Goal: Task Accomplishment & Management: Use online tool/utility

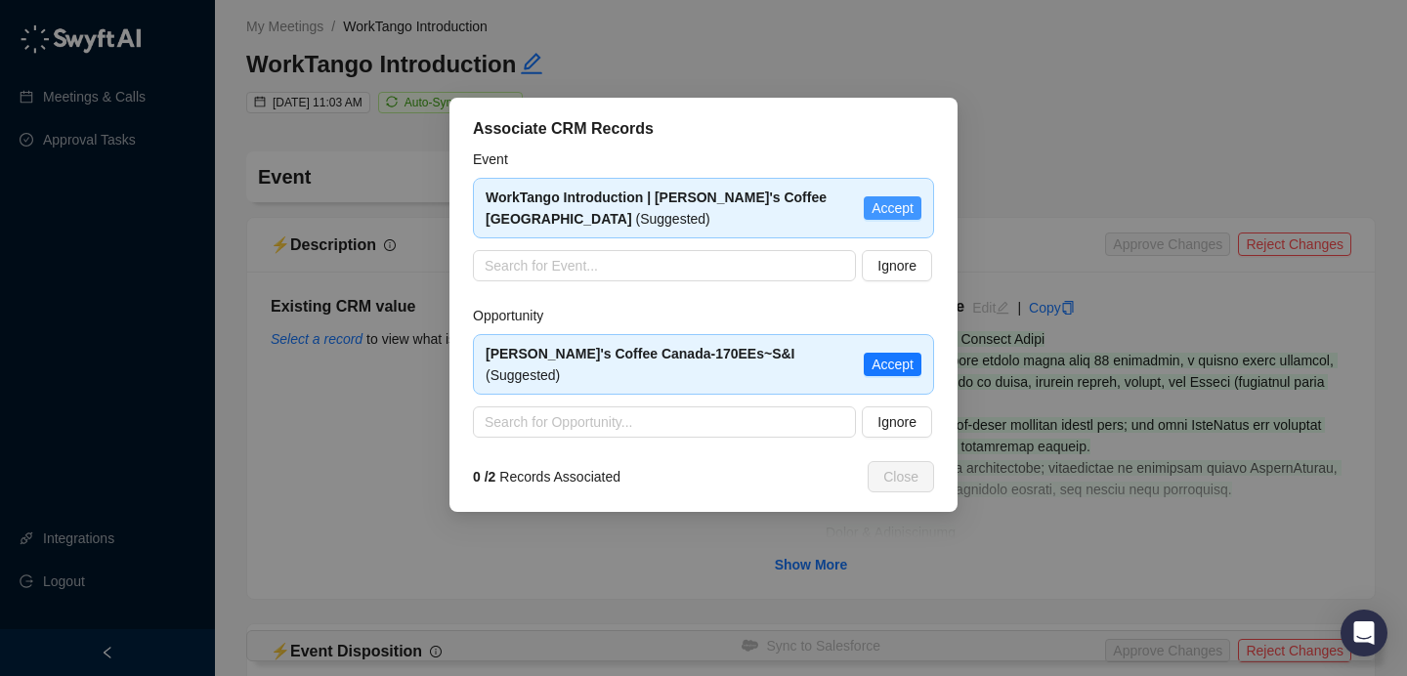
click at [879, 206] on span "Accept" at bounding box center [893, 207] width 42 height 21
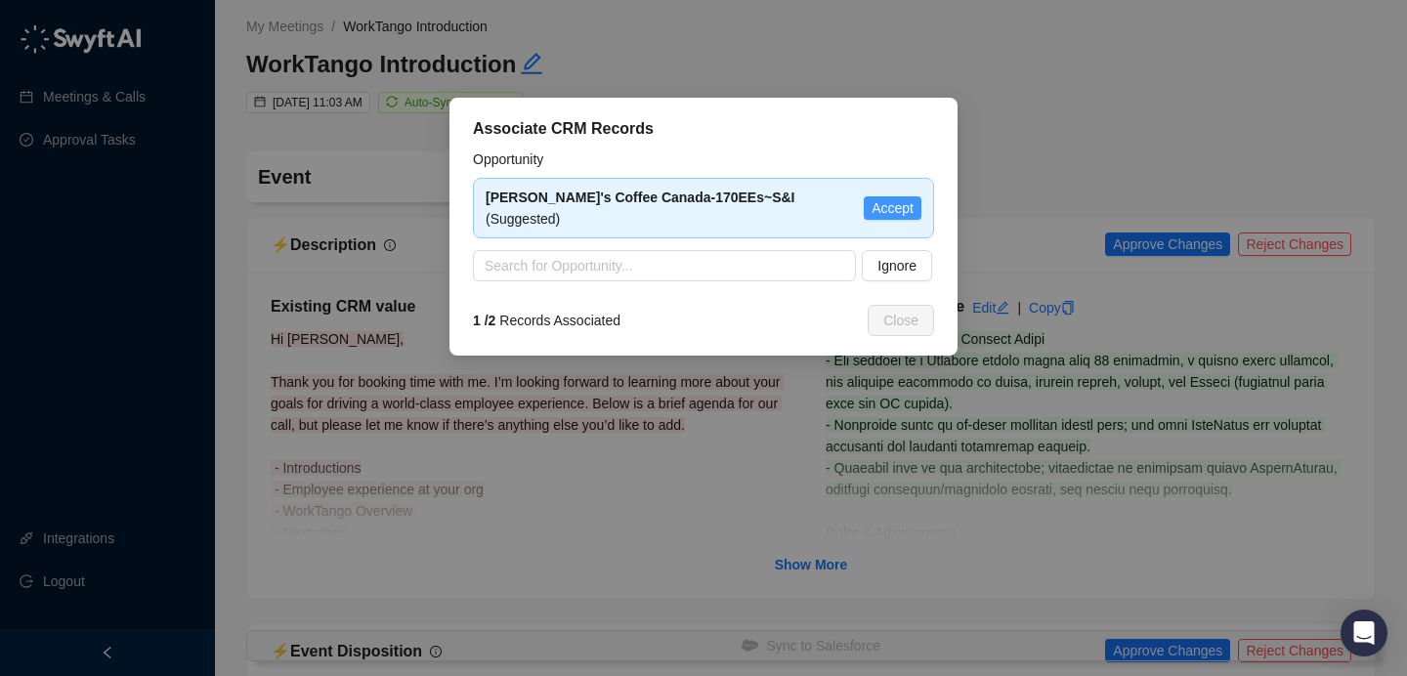
click at [911, 200] on span "Accept" at bounding box center [893, 207] width 42 height 21
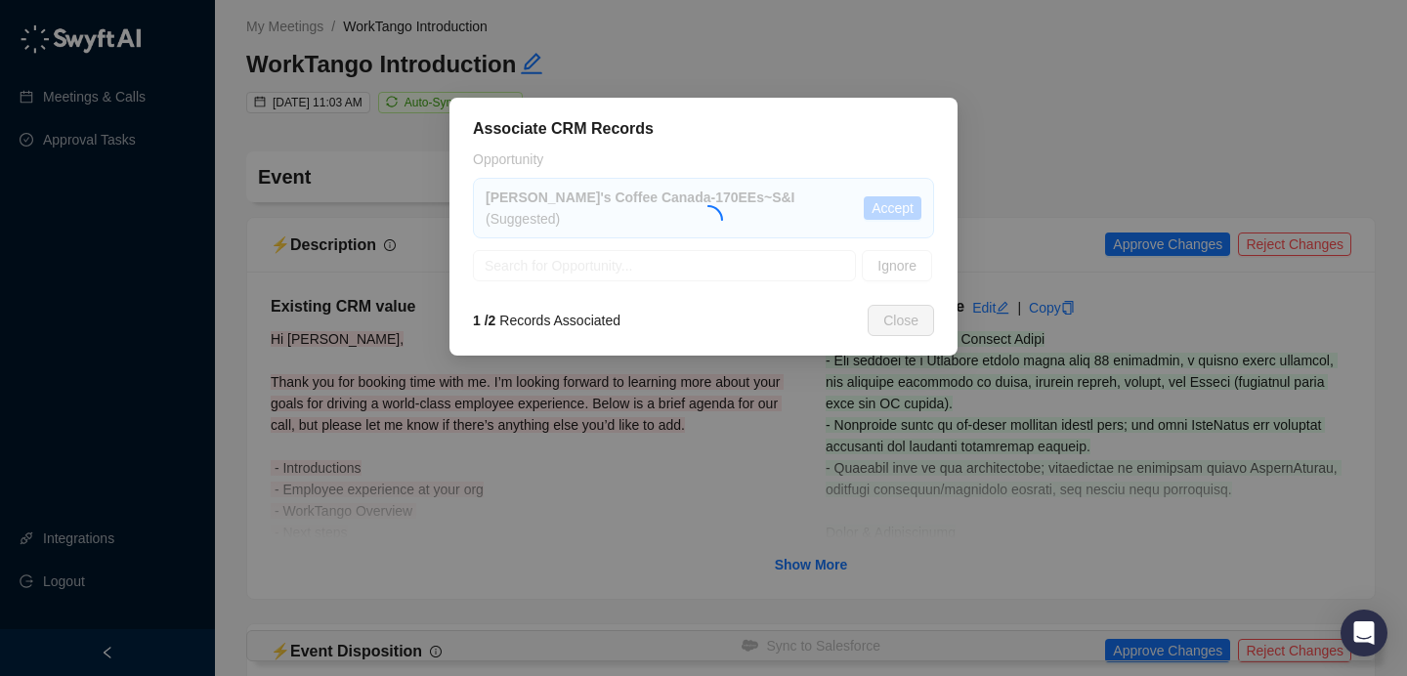
type textarea "**********"
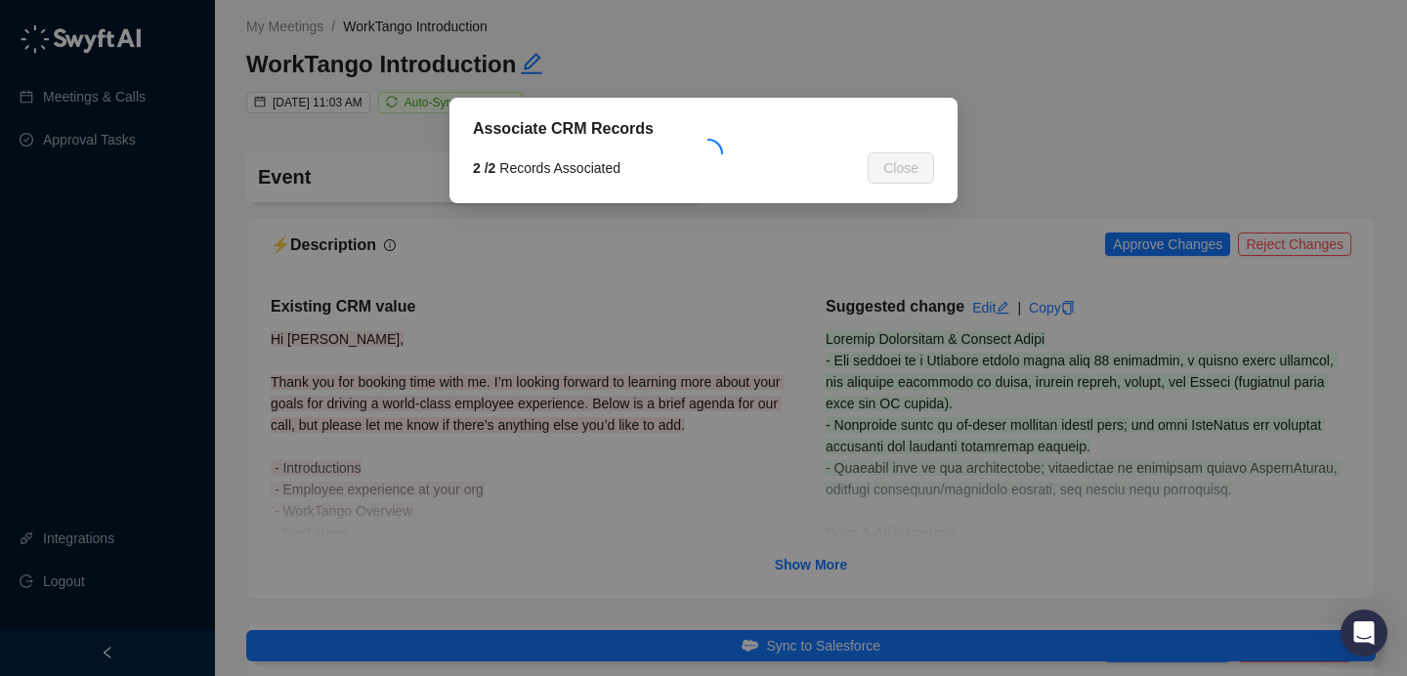
type input "**********"
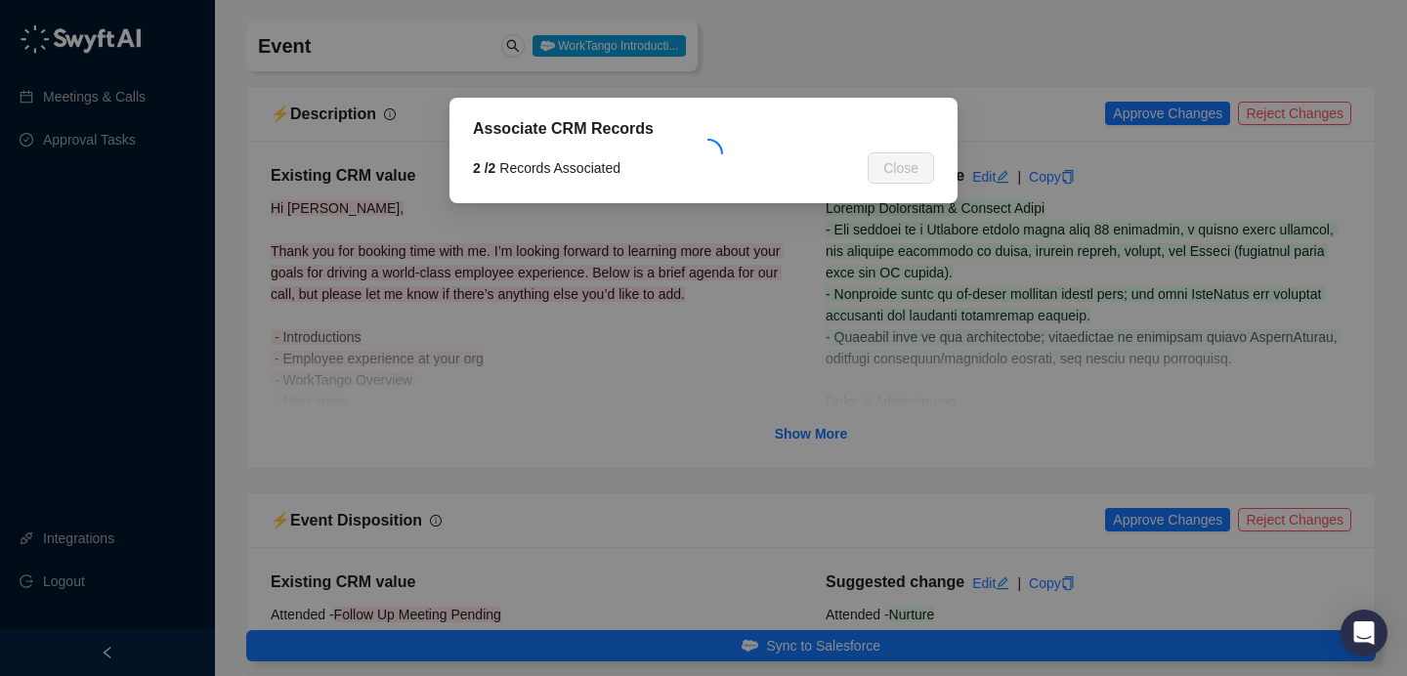
scroll to position [144, 0]
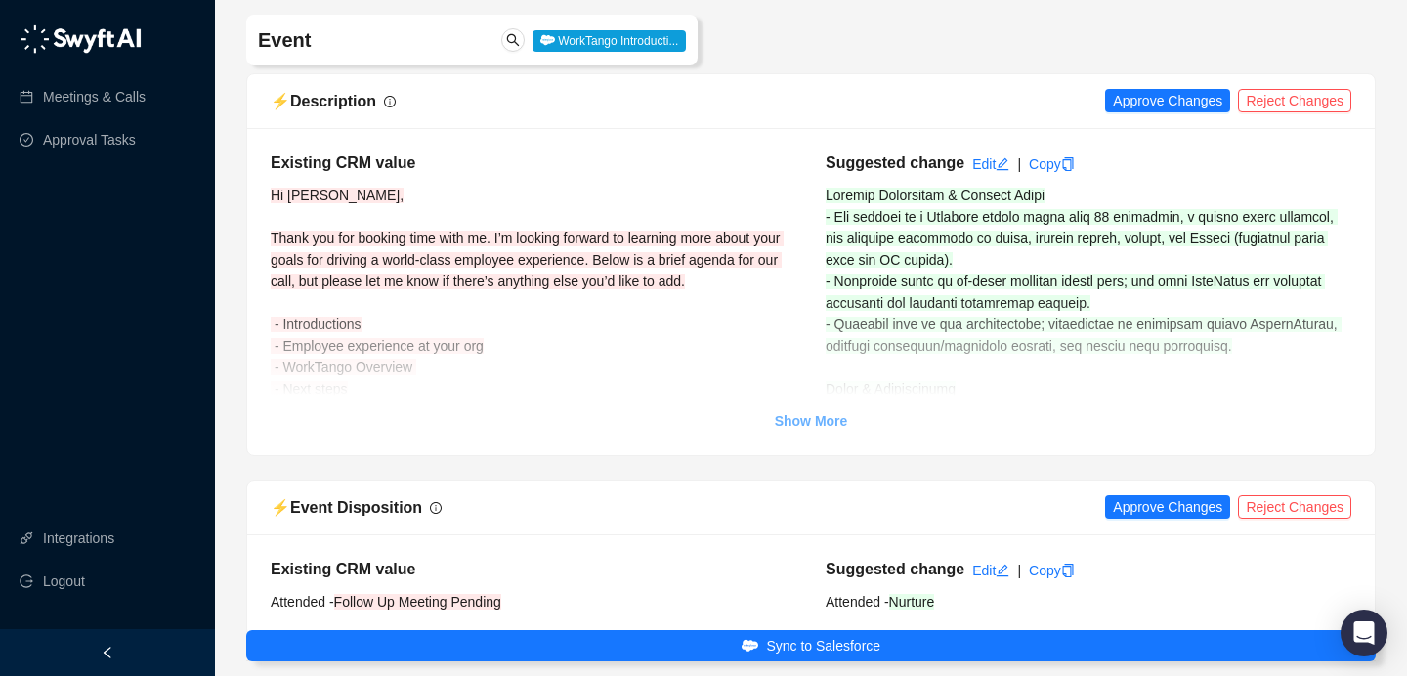
click at [833, 419] on strong "Show More" at bounding box center [811, 421] width 73 height 16
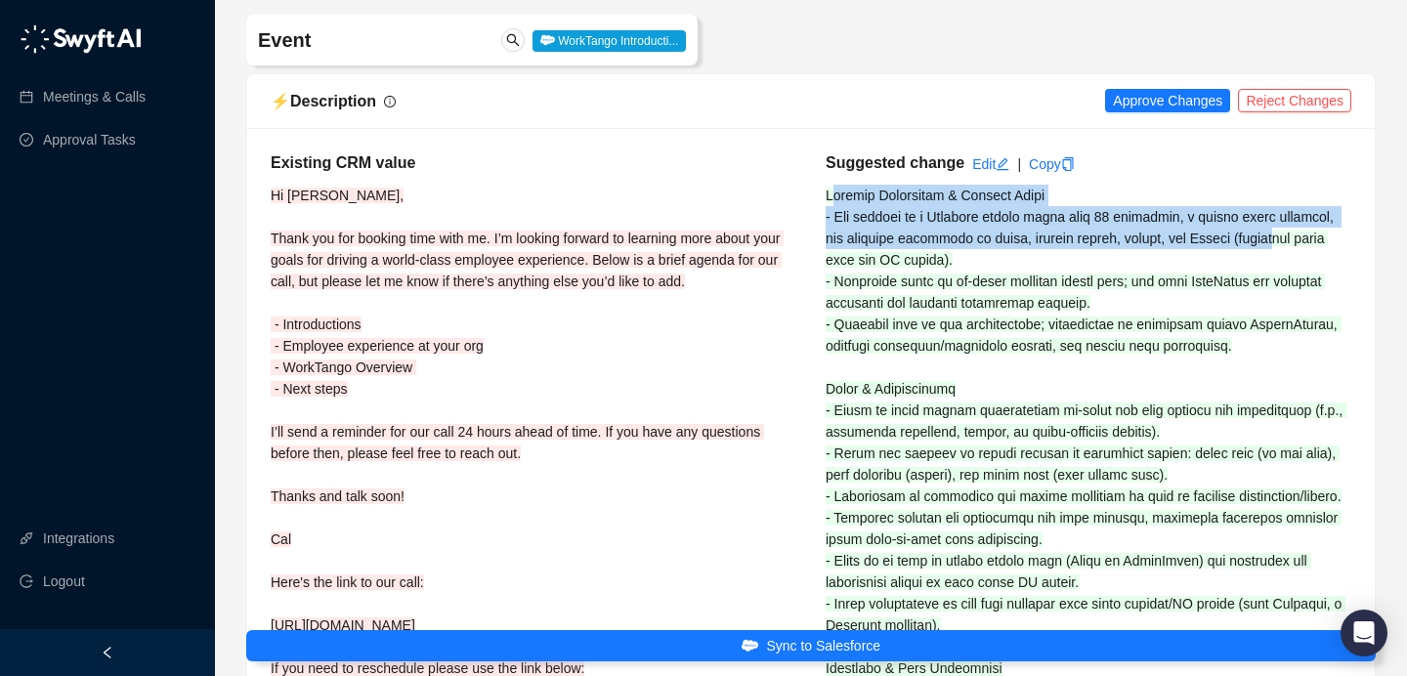
drag, startPoint x: 832, startPoint y: 197, endPoint x: 863, endPoint y: 231, distance: 45.6
click at [870, 248] on div "Suggested change Edit | Copy" at bounding box center [1088, 630] width 555 height 958
drag, startPoint x: 847, startPoint y: 209, endPoint x: 832, endPoint y: 195, distance: 20.8
click at [846, 209] on span at bounding box center [1089, 647] width 526 height 919
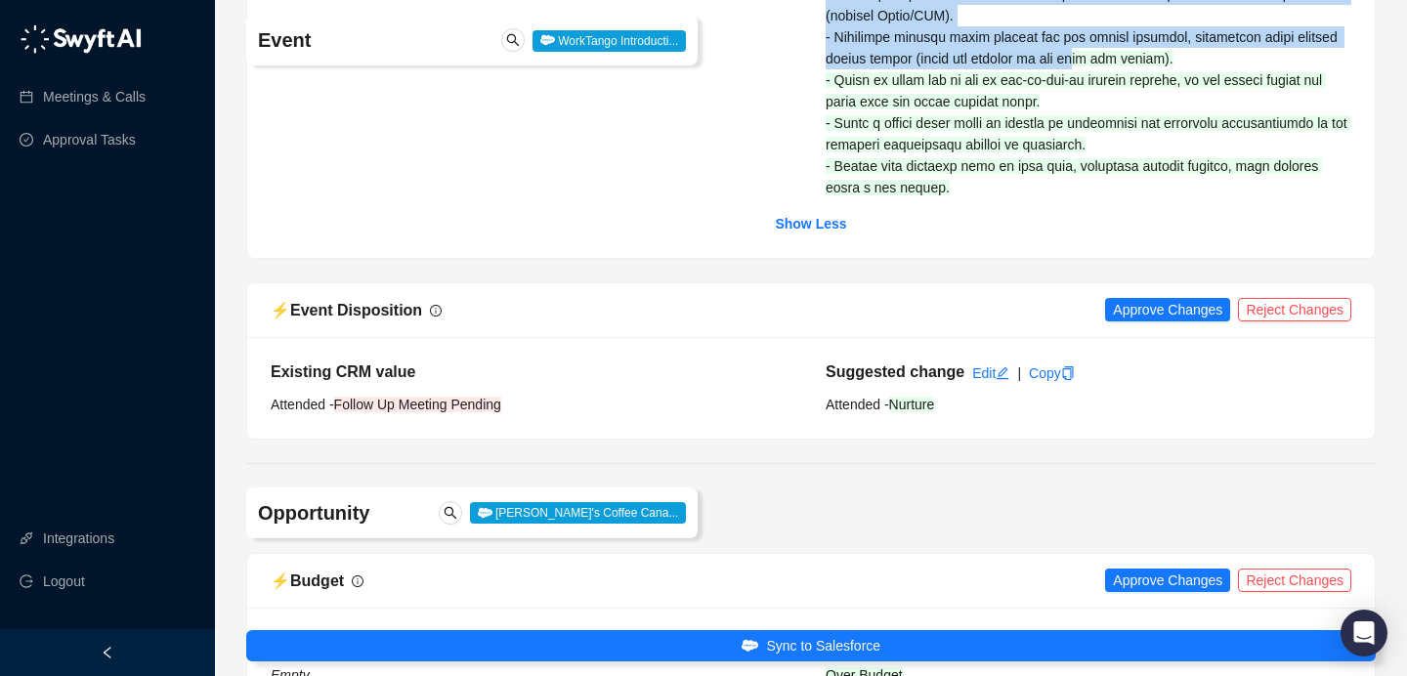
scroll to position [1059, 0]
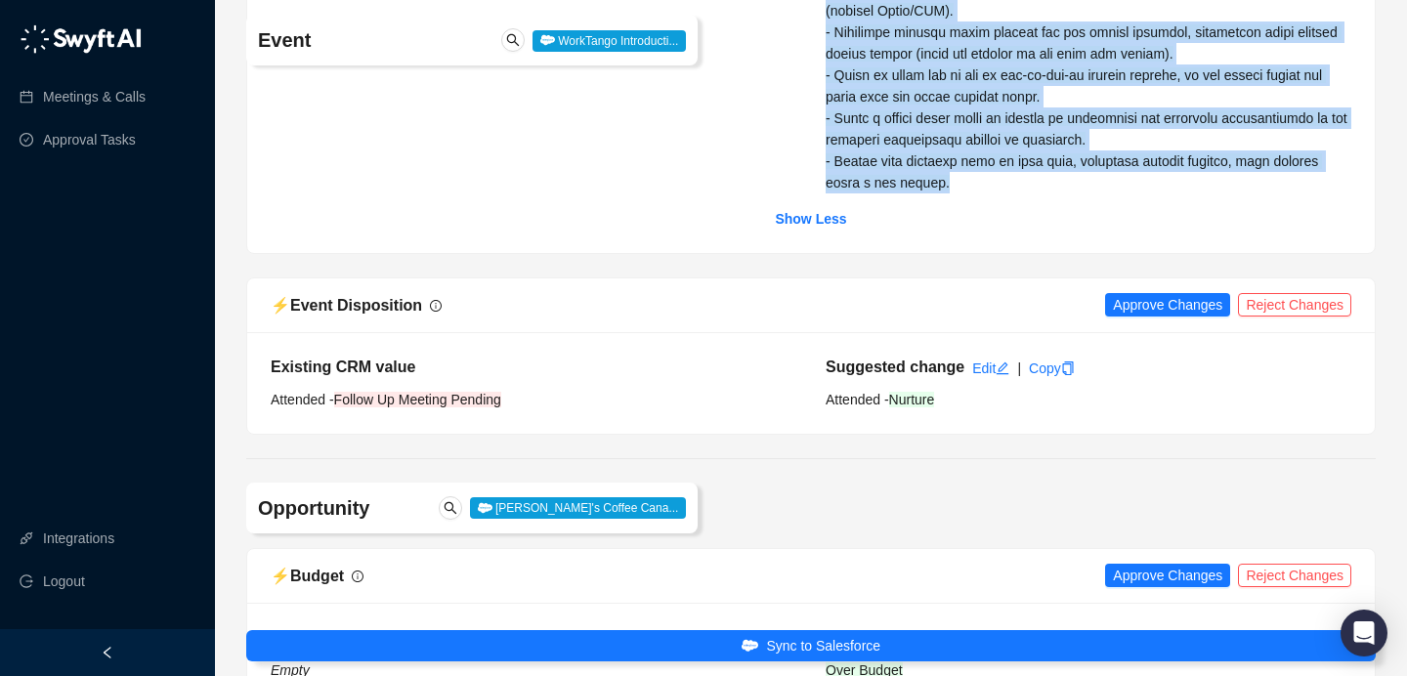
drag, startPoint x: 829, startPoint y: 193, endPoint x: 1043, endPoint y: 219, distance: 215.5
copy span "Company Background & Current State - The company is a Canadian coffee chain wit…"
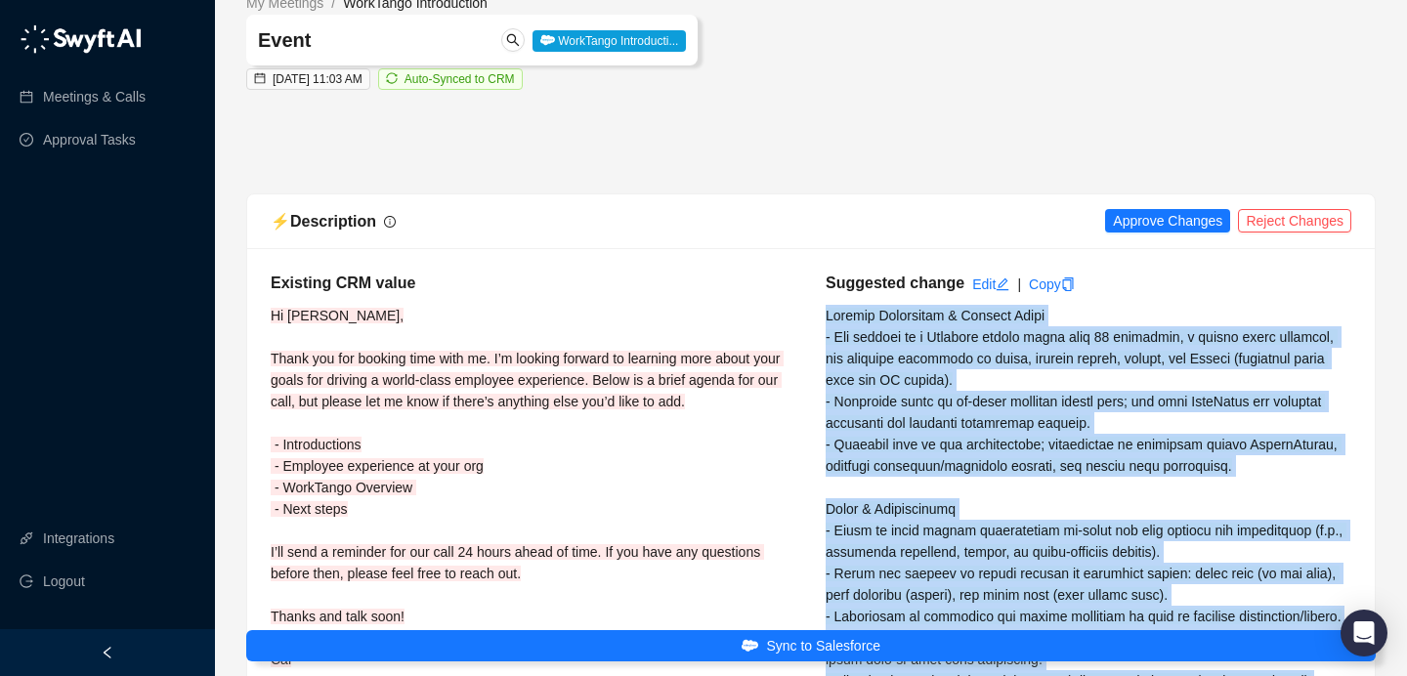
scroll to position [0, 0]
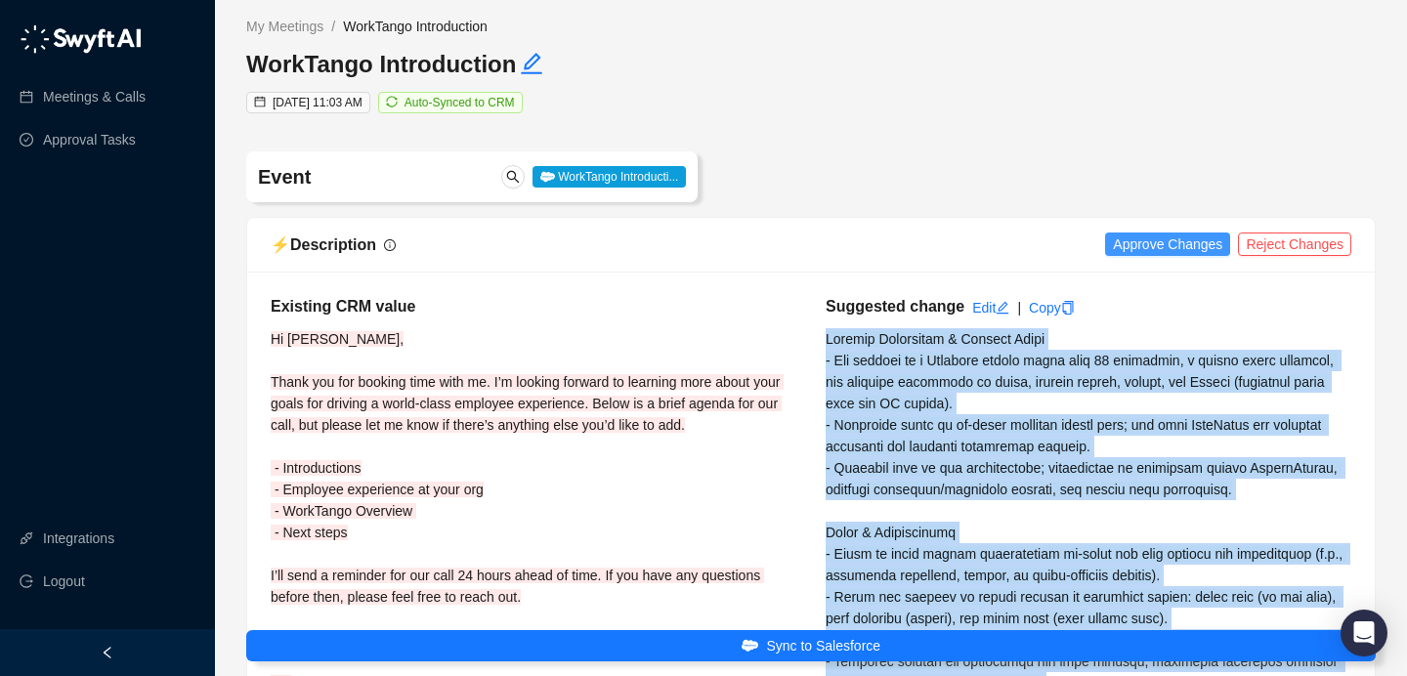
click at [1151, 236] on button "Approve Changes" at bounding box center [1167, 244] width 125 height 23
drag, startPoint x: 981, startPoint y: 580, endPoint x: 827, endPoint y: 343, distance: 283.2
copy span "Company Background & Current State - The company is a Canadian coffee chain wit…"
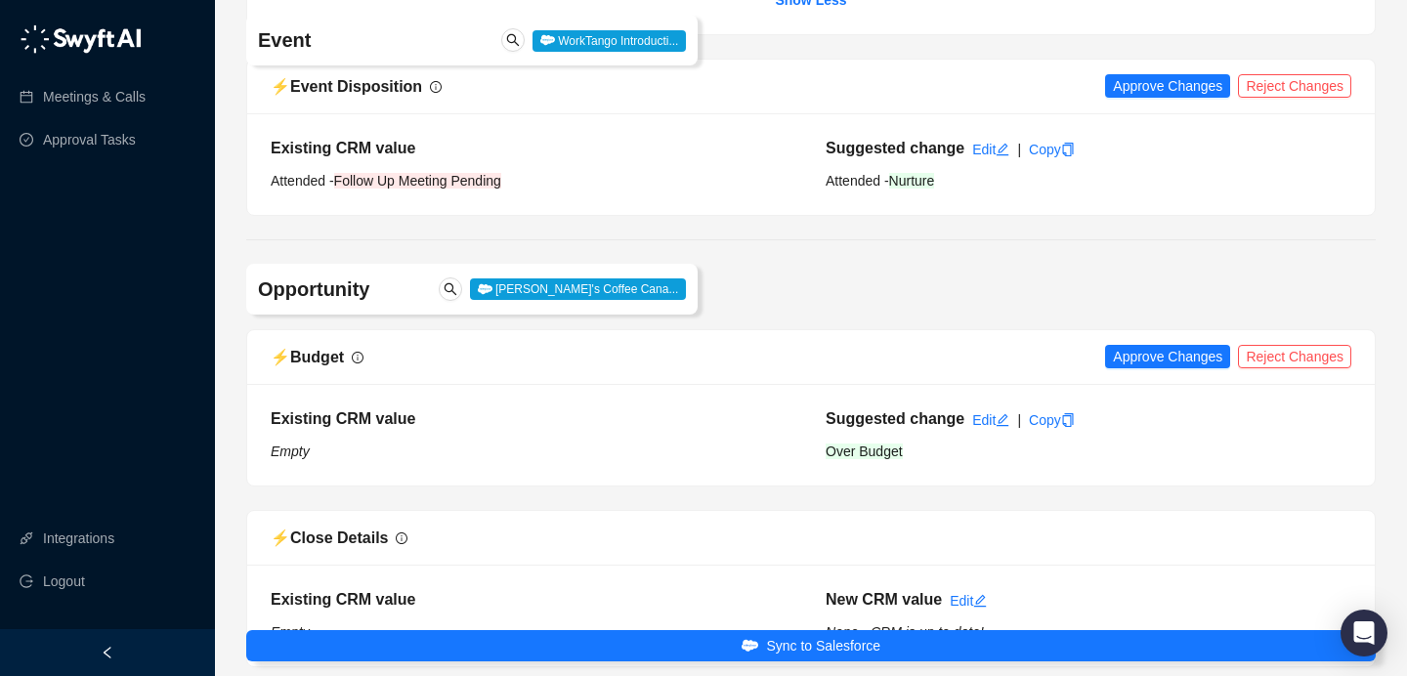
scroll to position [1297, 0]
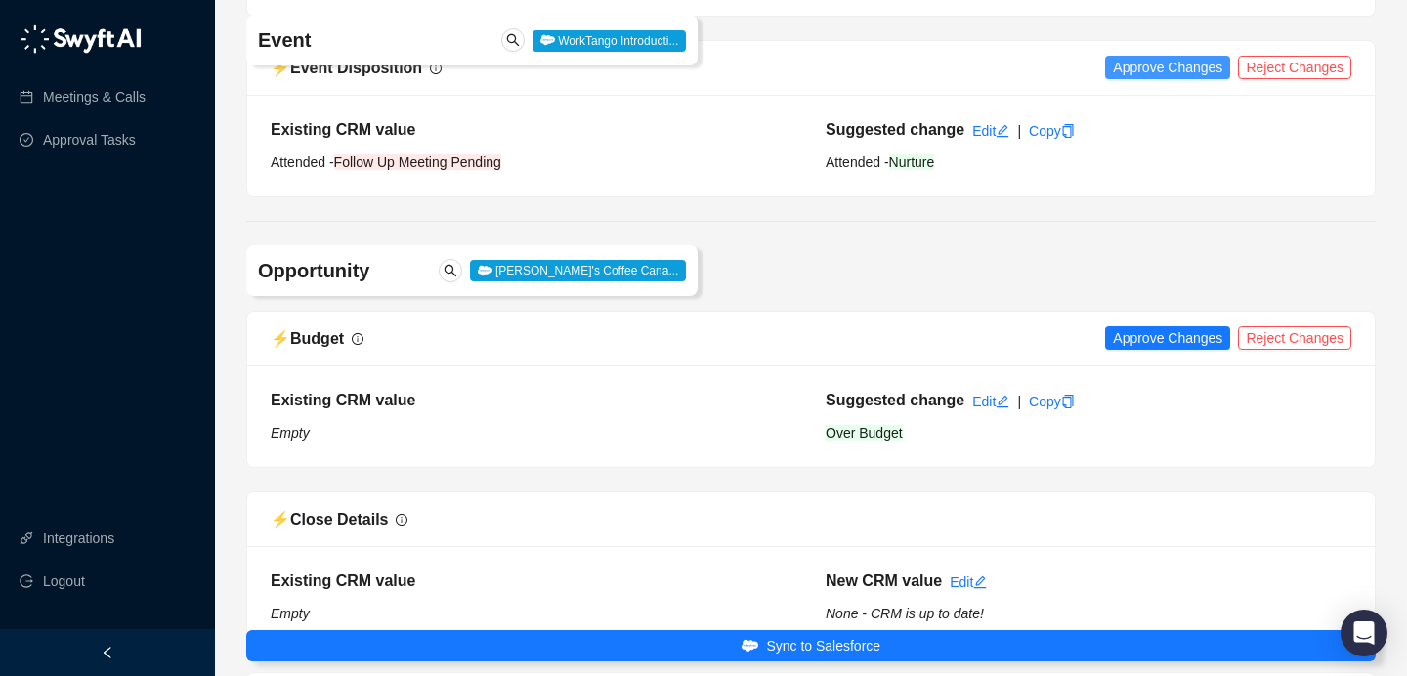
click at [1122, 78] on span "Approve Changes" at bounding box center [1167, 67] width 109 height 21
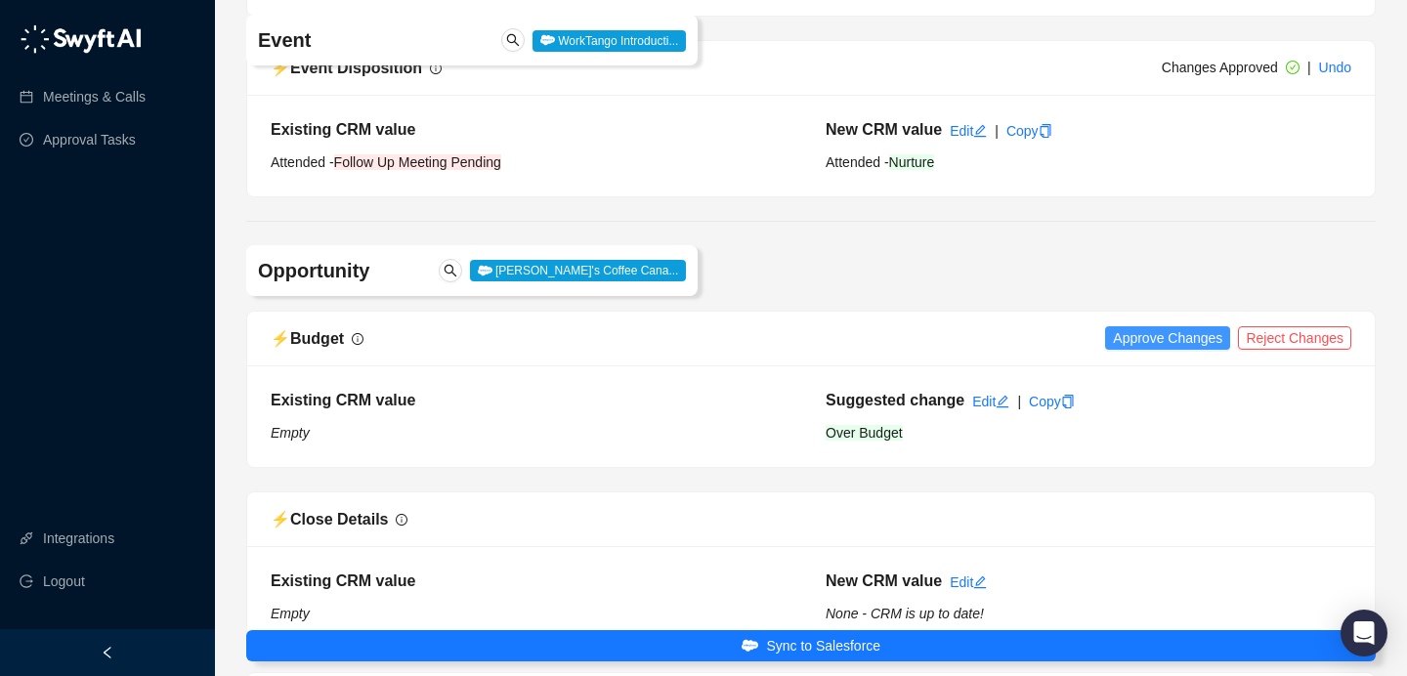
click at [1179, 349] on span "Approve Changes" at bounding box center [1167, 337] width 109 height 21
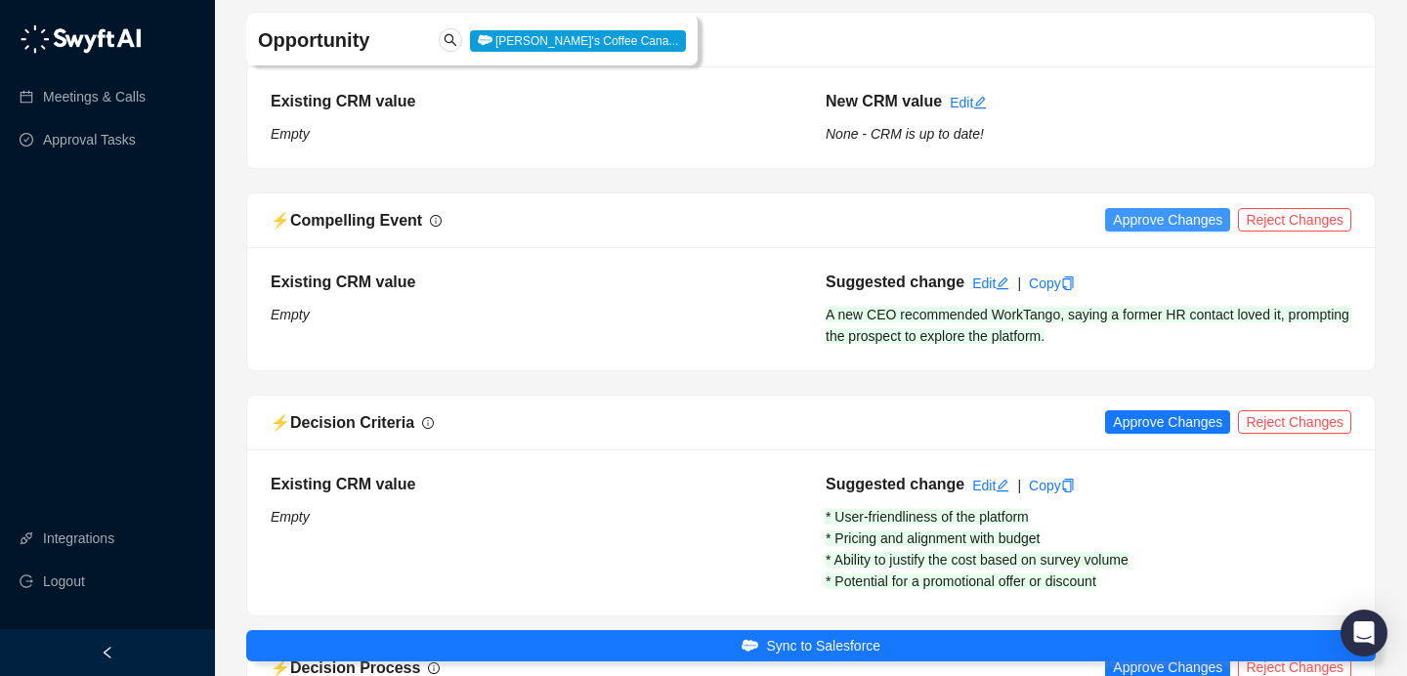
click at [1187, 231] on span "Approve Changes" at bounding box center [1167, 219] width 109 height 21
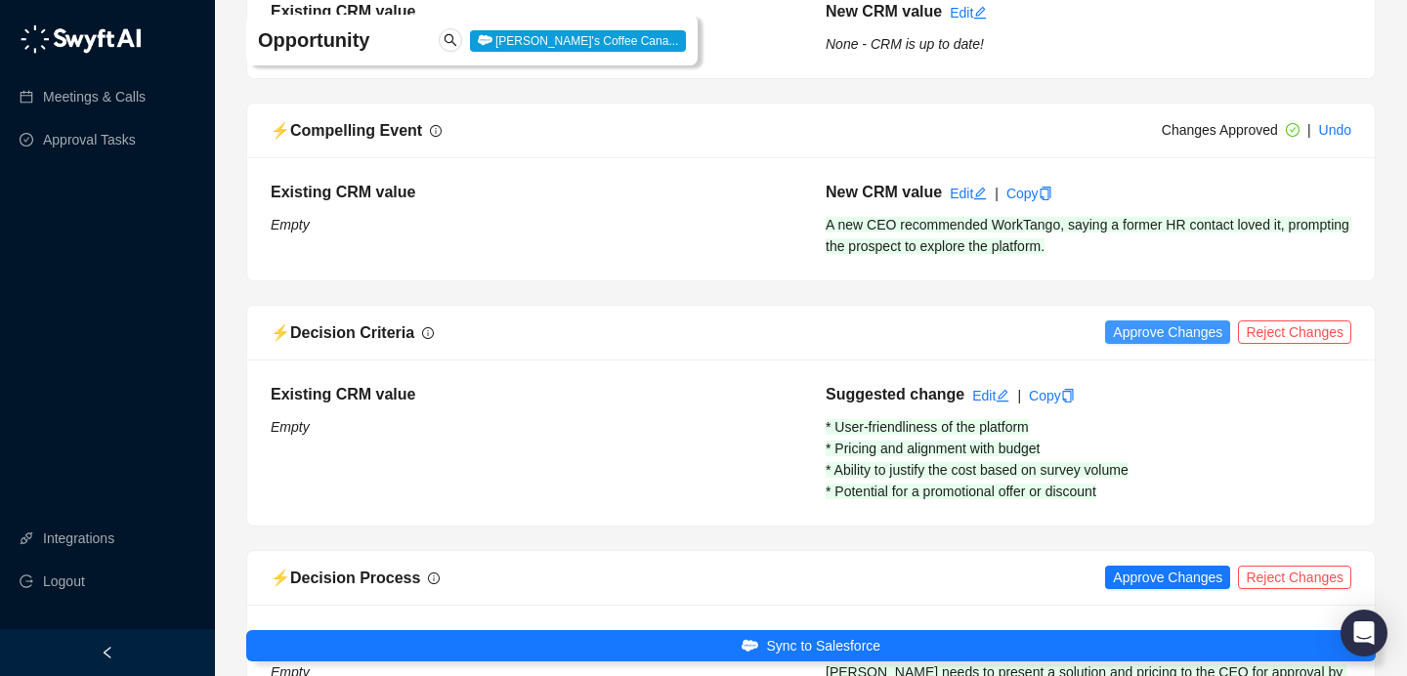
click at [1155, 343] on span "Approve Changes" at bounding box center [1167, 332] width 109 height 21
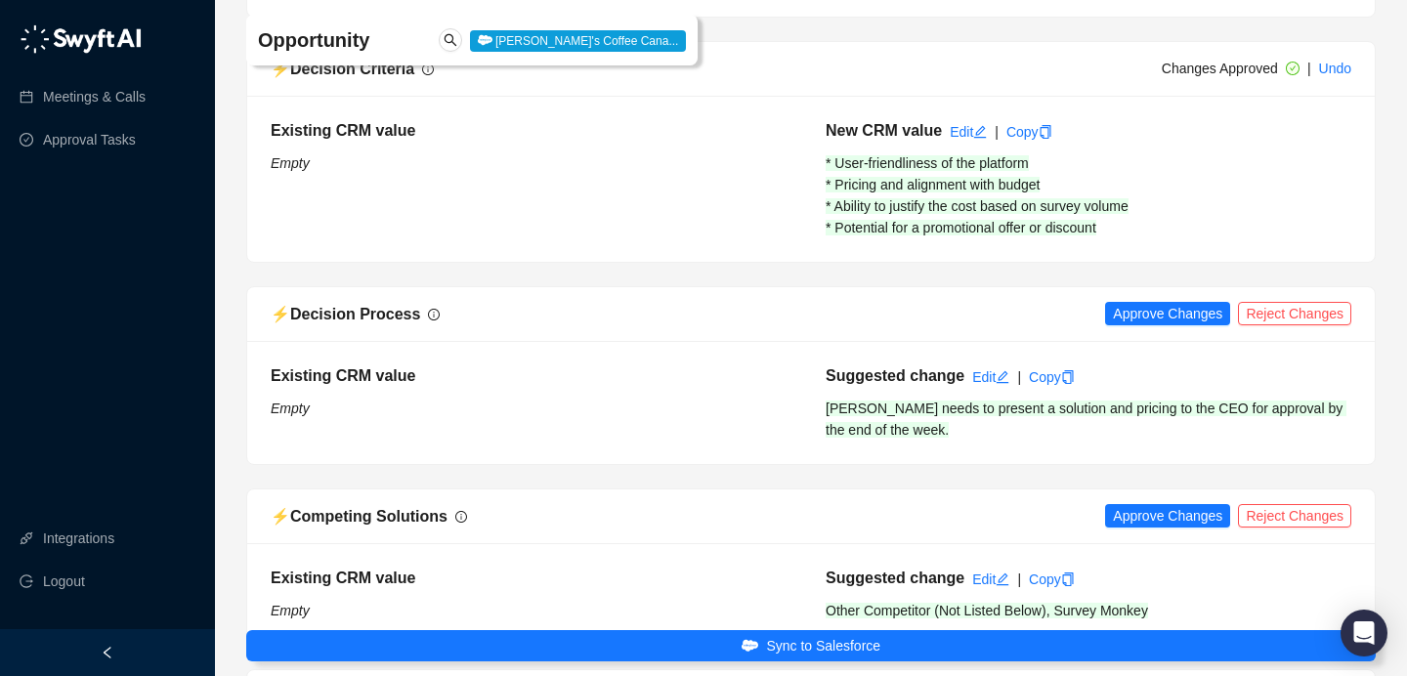
scroll to position [2590, 0]
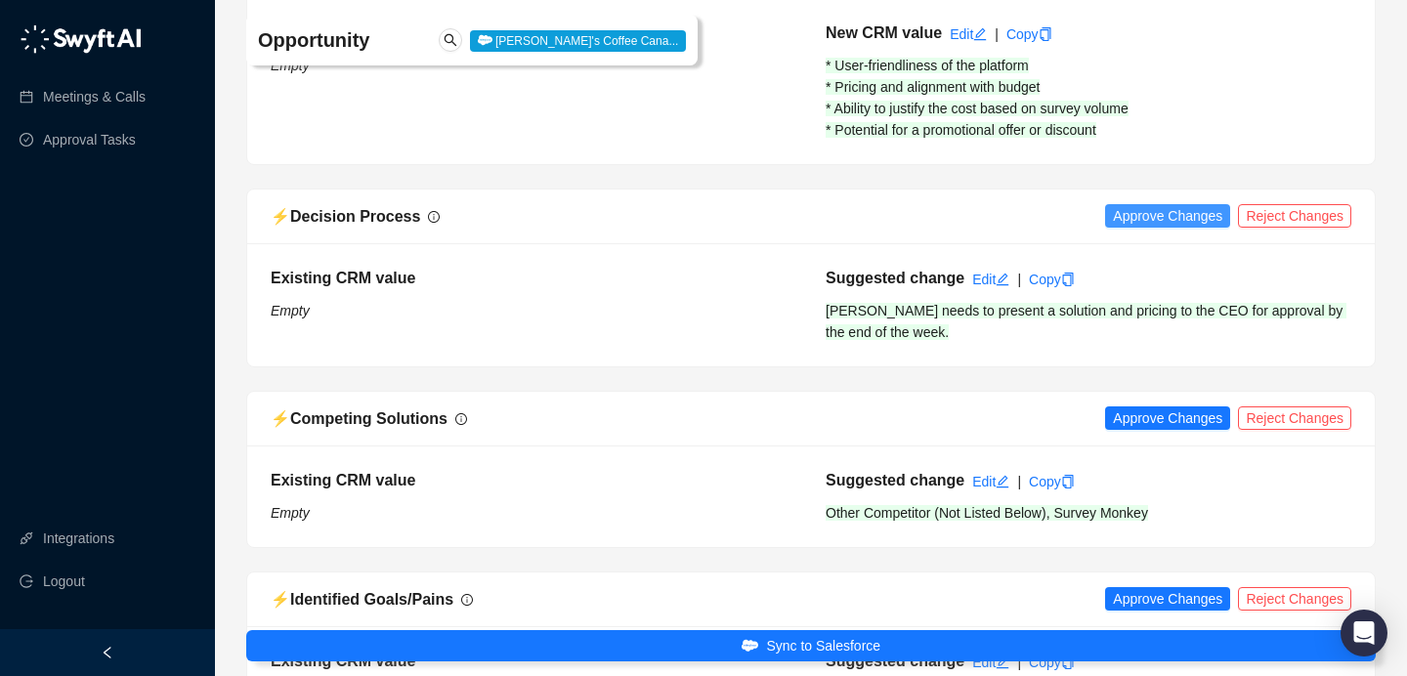
click at [1151, 227] on span "Approve Changes" at bounding box center [1167, 215] width 109 height 21
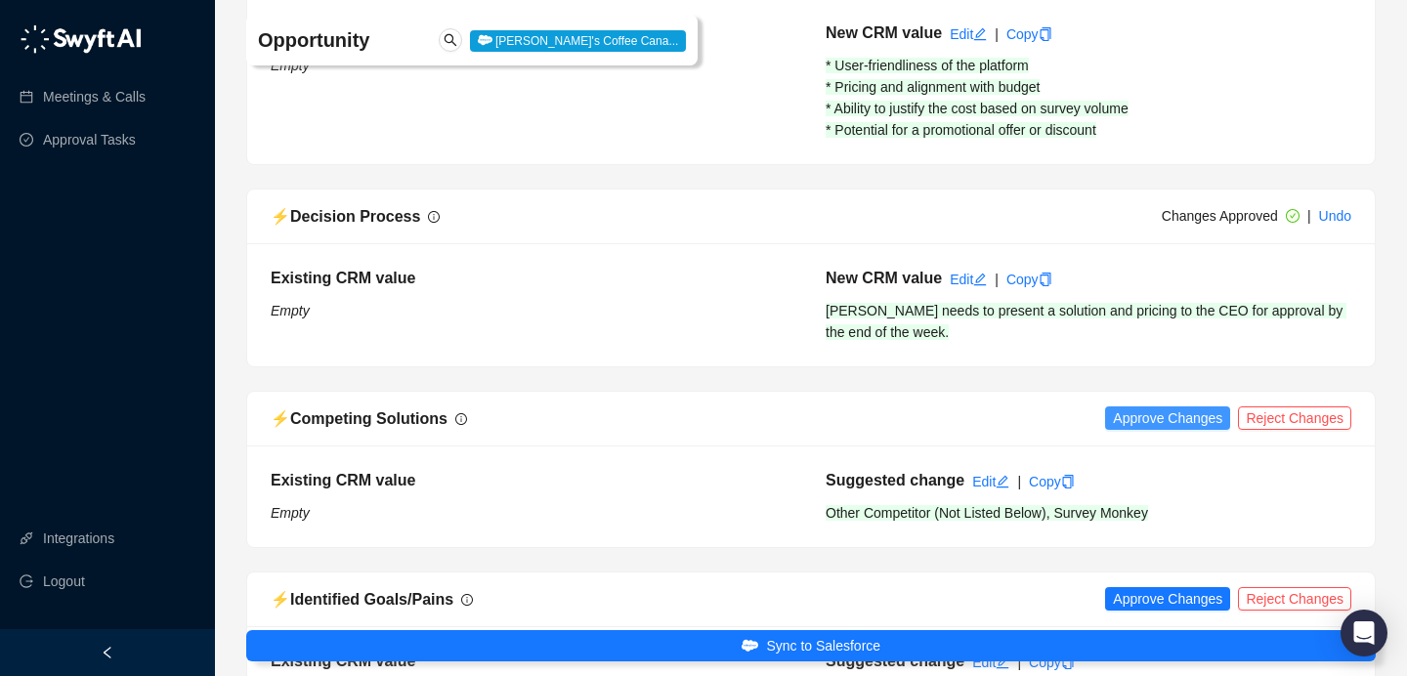
click at [1144, 429] on span "Approve Changes" at bounding box center [1167, 417] width 109 height 21
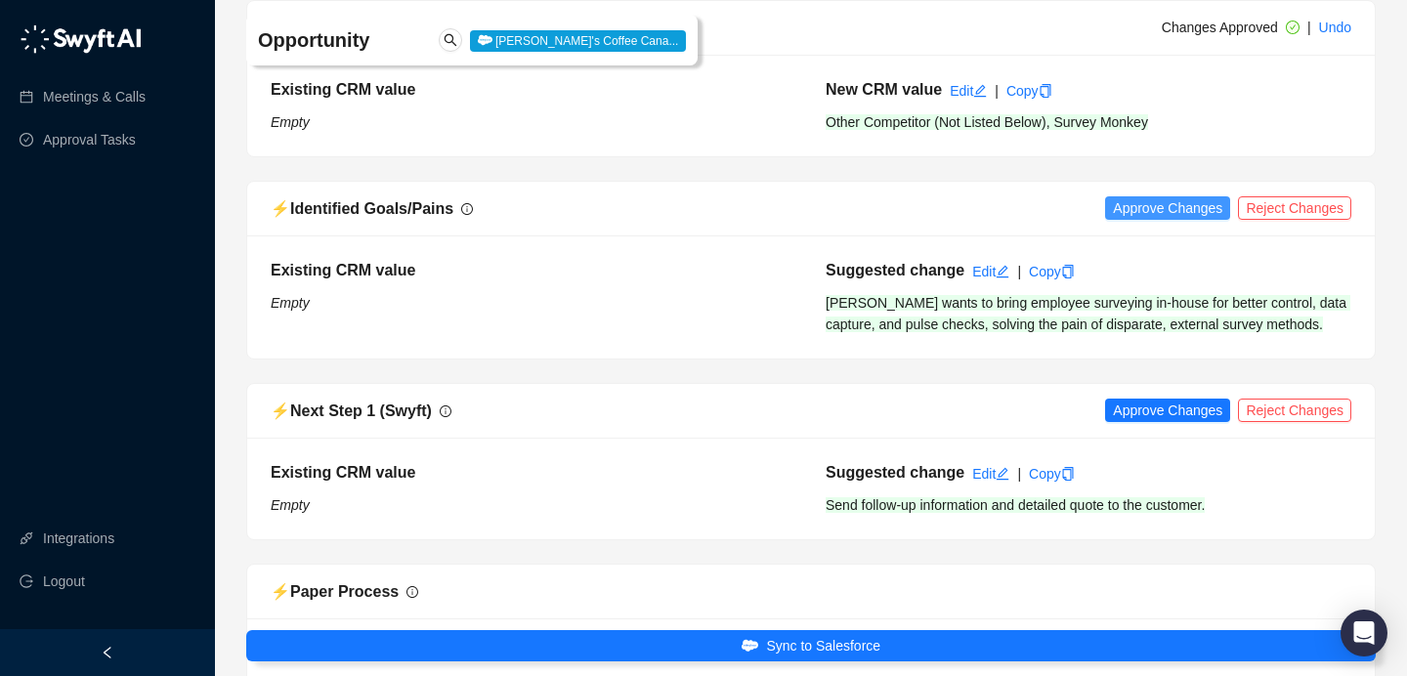
scroll to position [2990, 0]
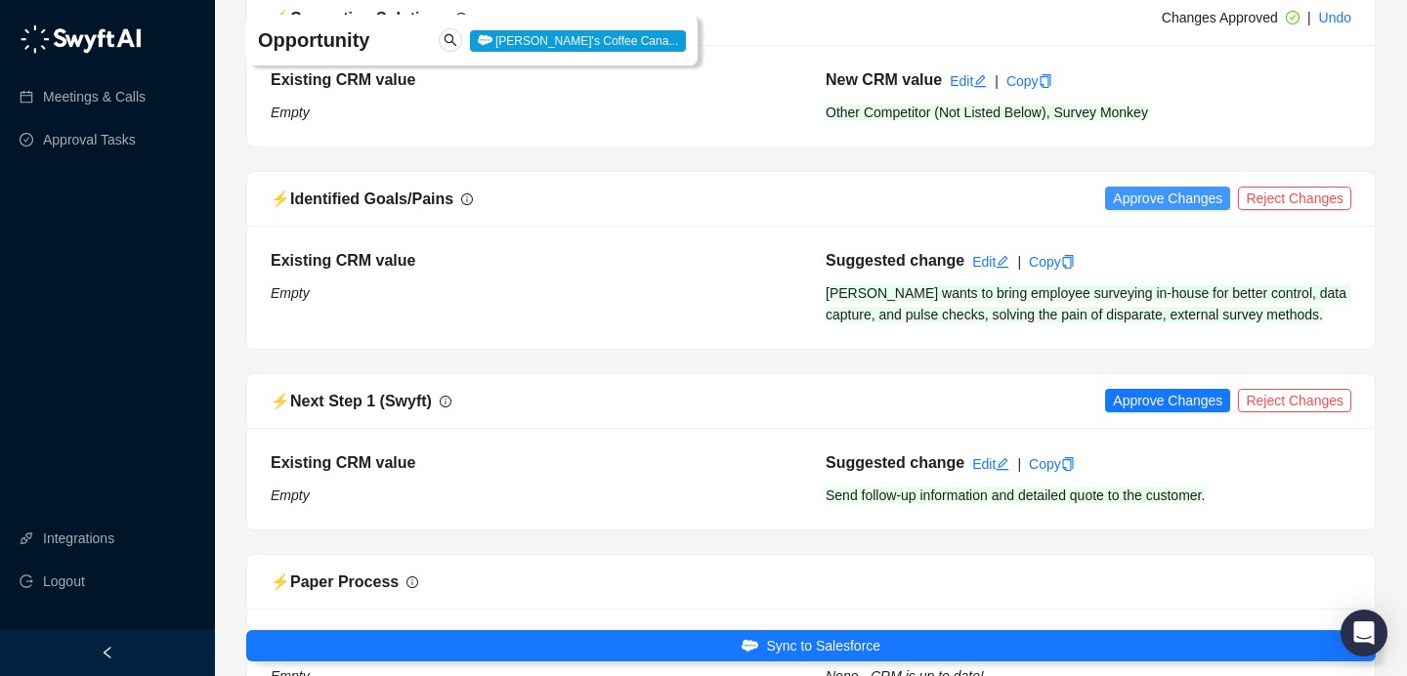
click at [1159, 227] on div "⚡️ Identified Goals/Pains Approve Changes Reject Changes" at bounding box center [811, 199] width 1128 height 55
click at [1158, 209] on span "Approve Changes" at bounding box center [1167, 198] width 109 height 21
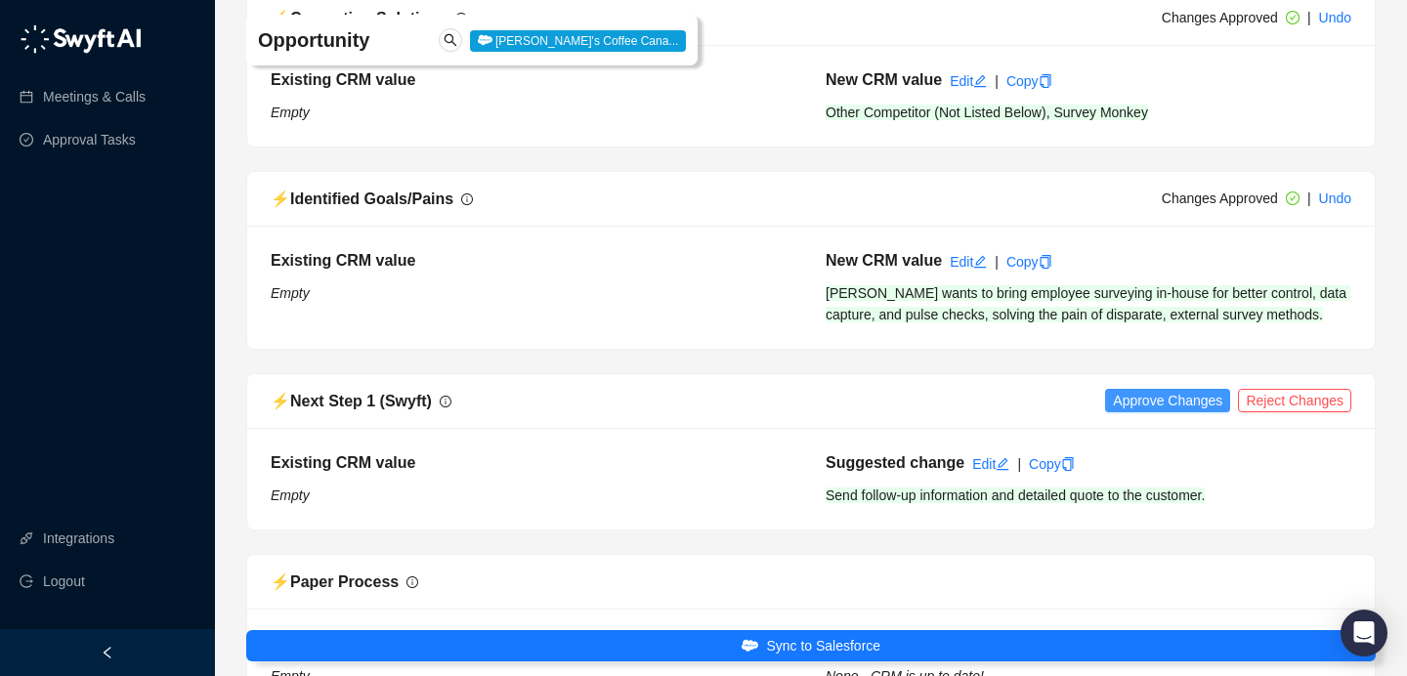
click at [1151, 411] on span "Approve Changes" at bounding box center [1167, 400] width 109 height 21
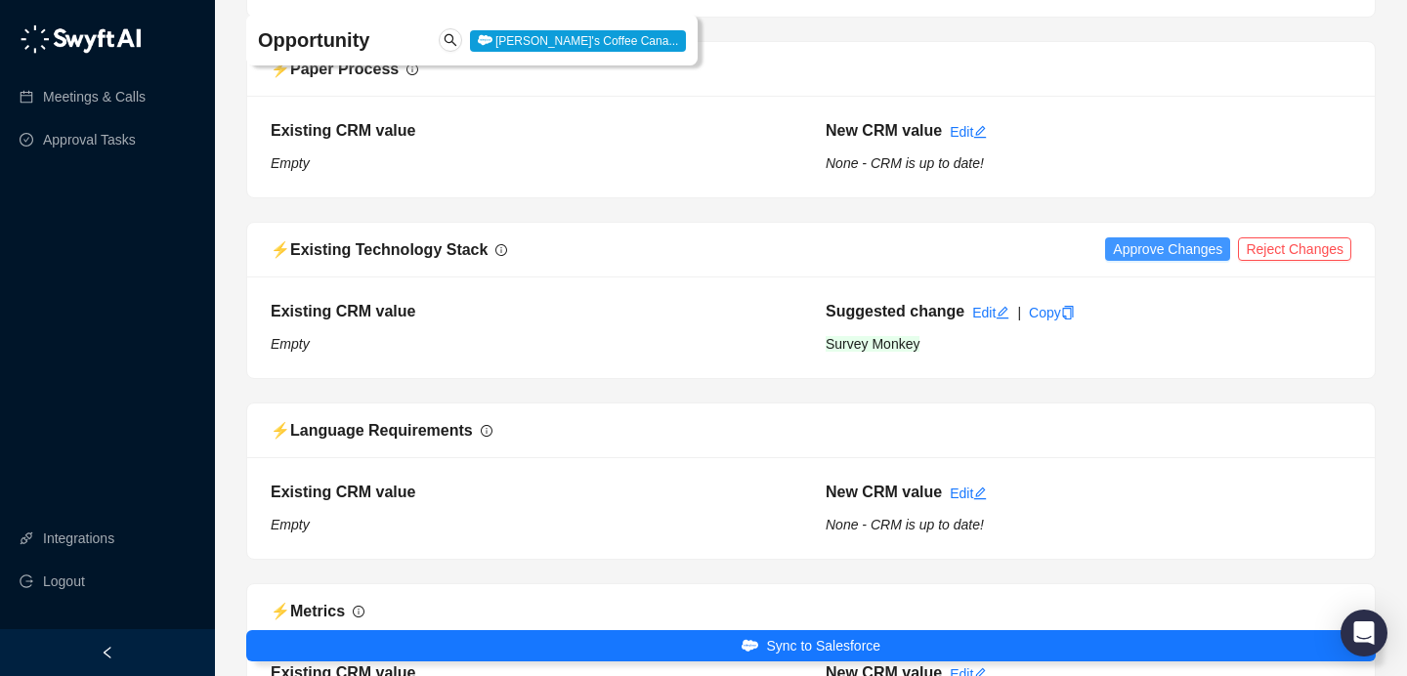
click at [1155, 260] on span "Approve Changes" at bounding box center [1167, 248] width 109 height 21
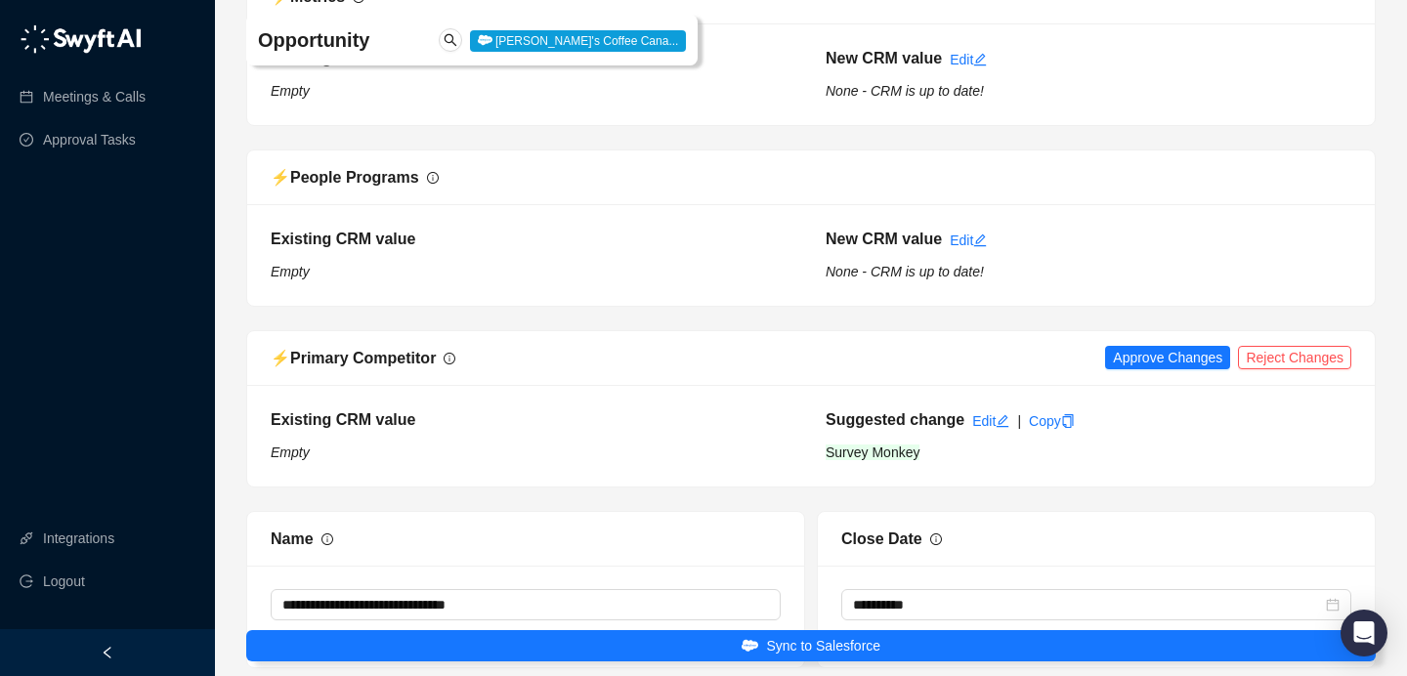
scroll to position [4423, 0]
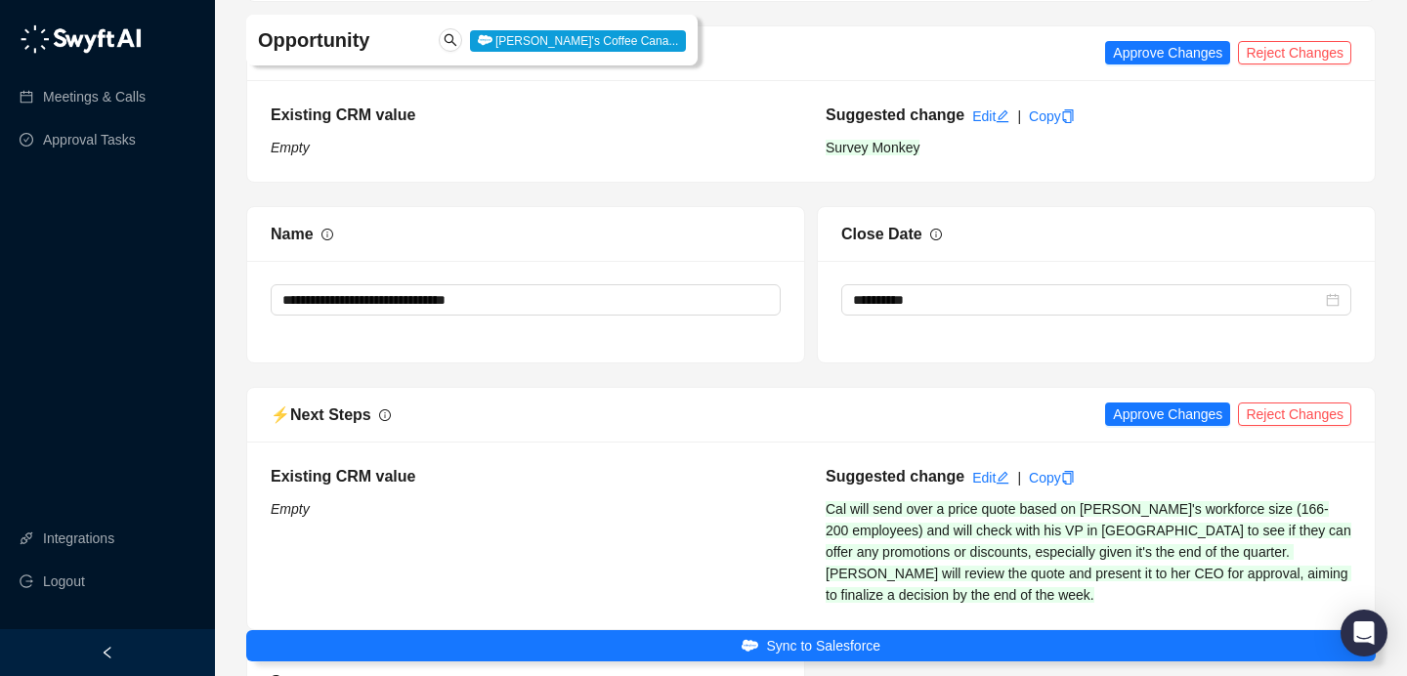
drag, startPoint x: 1145, startPoint y: 99, endPoint x: 1163, endPoint y: 171, distance: 74.4
click at [1145, 64] on span "Approve Changes" at bounding box center [1167, 52] width 109 height 21
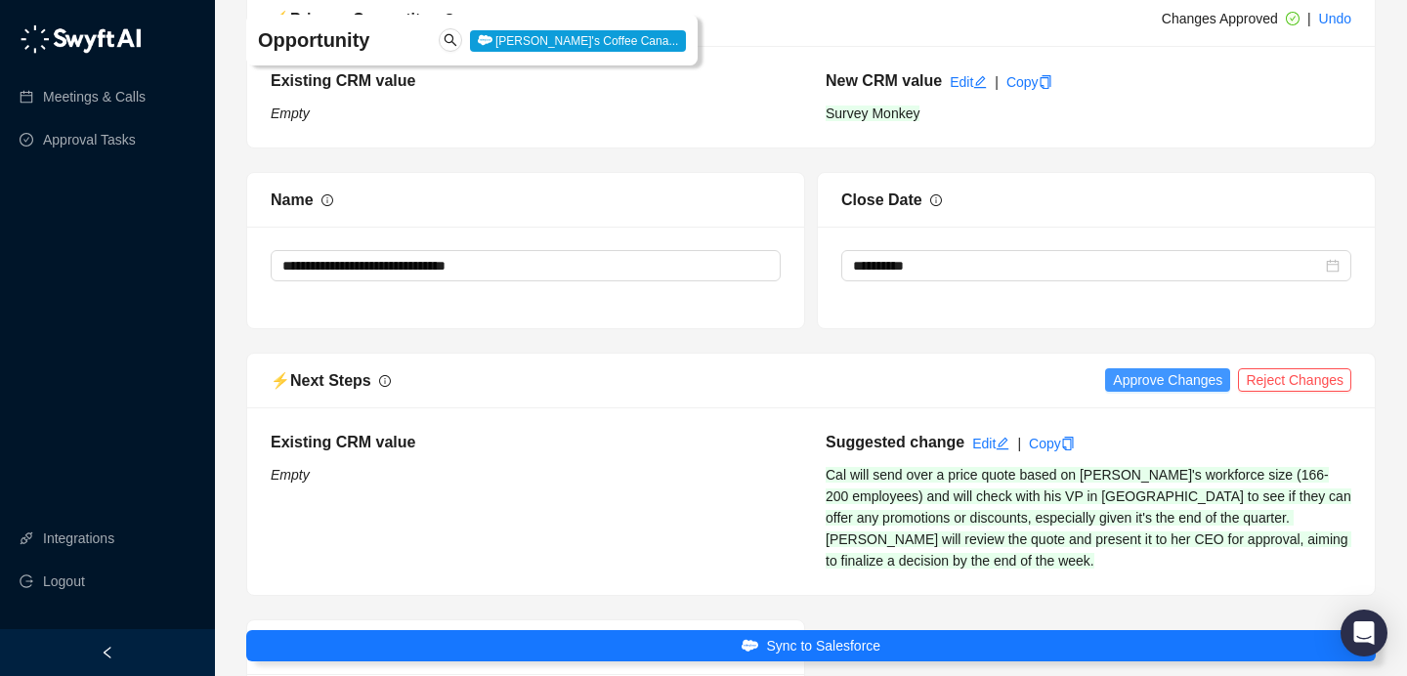
click at [1126, 391] on span "Approve Changes" at bounding box center [1167, 379] width 109 height 21
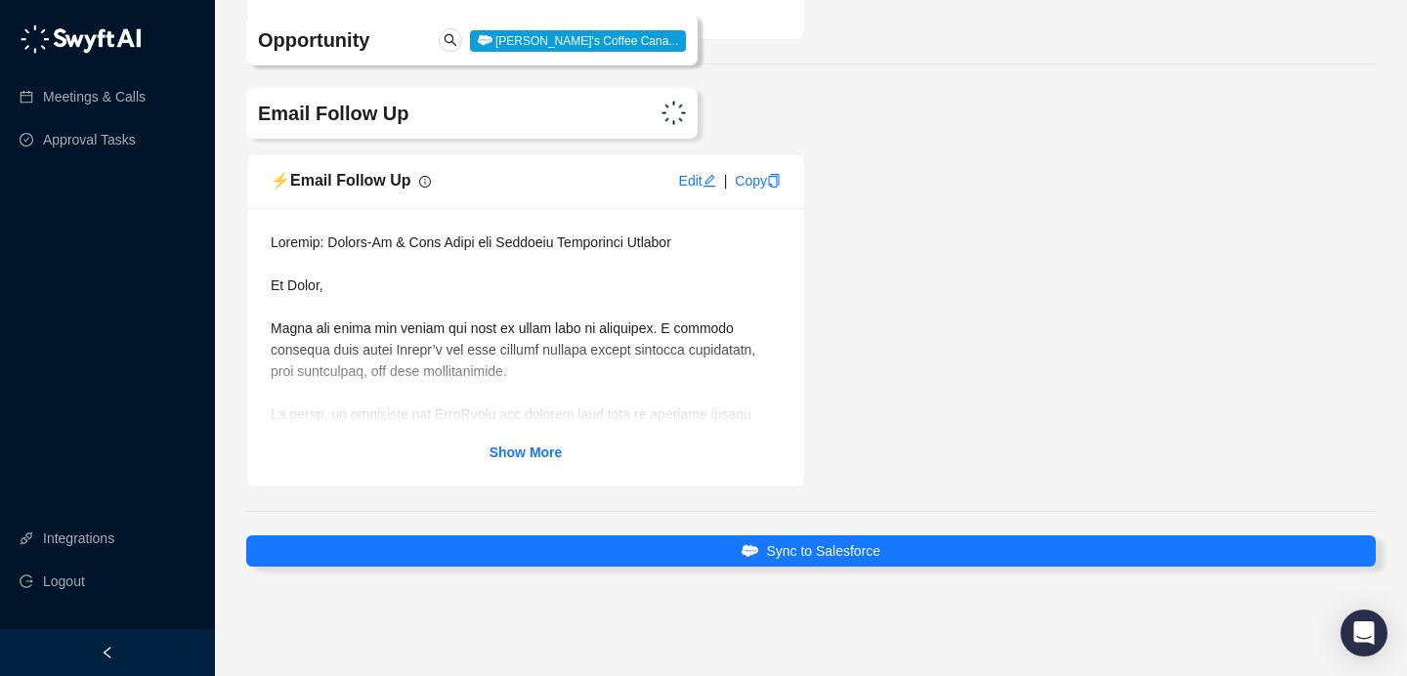
scroll to position [5237, 0]
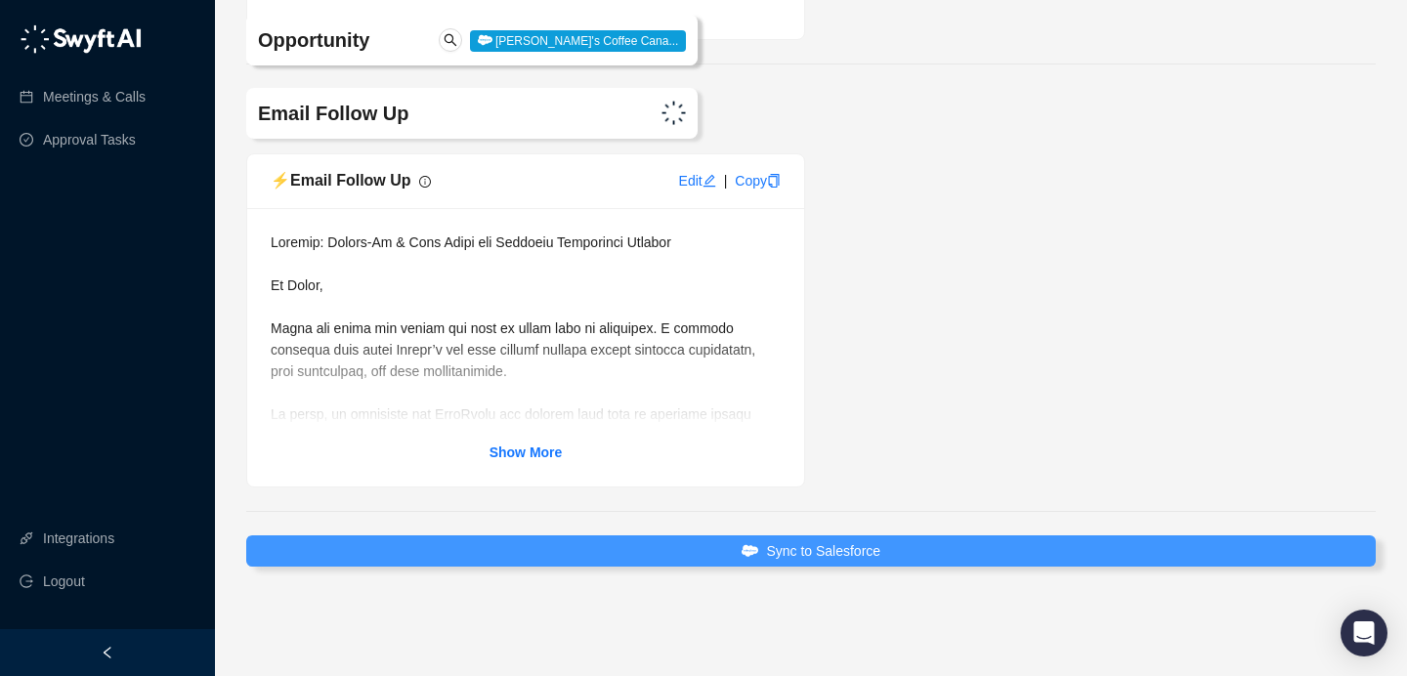
click at [938, 554] on button "Sync to Salesforce" at bounding box center [811, 551] width 1130 height 31
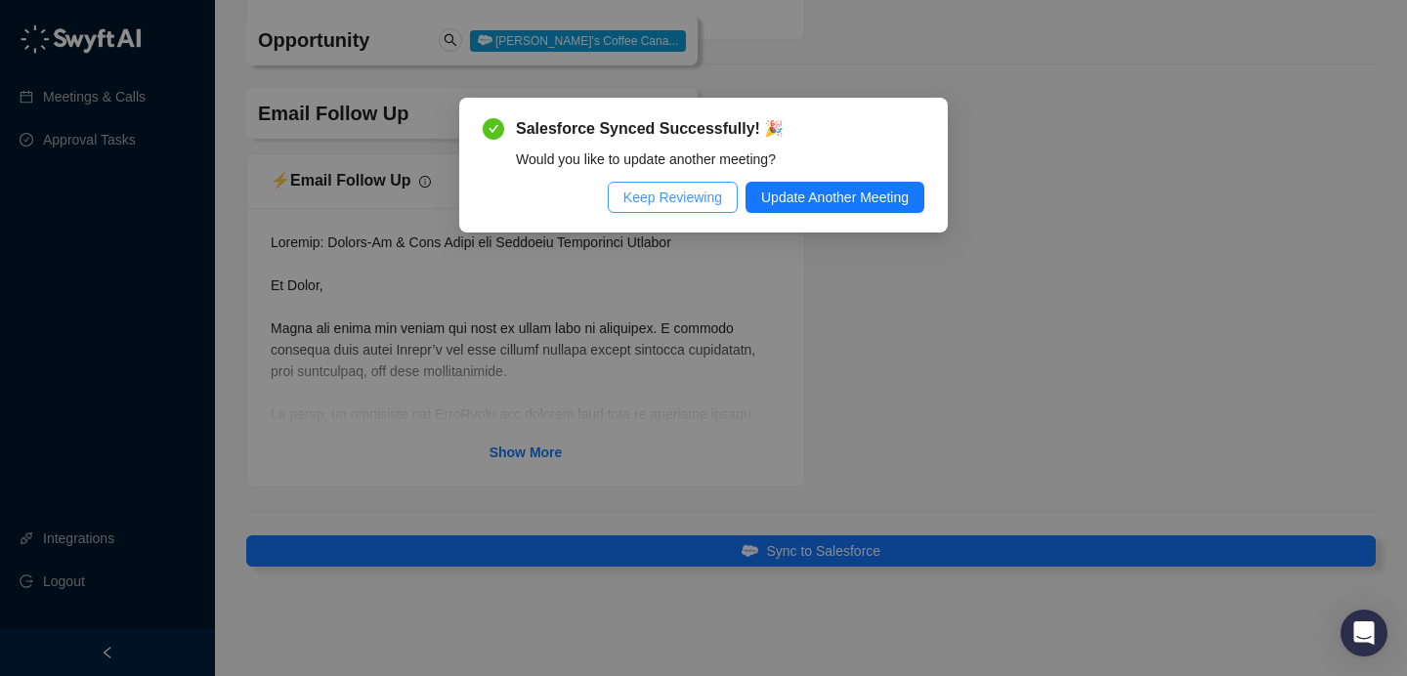
click at [655, 206] on span "Keep Reviewing" at bounding box center [672, 197] width 99 height 21
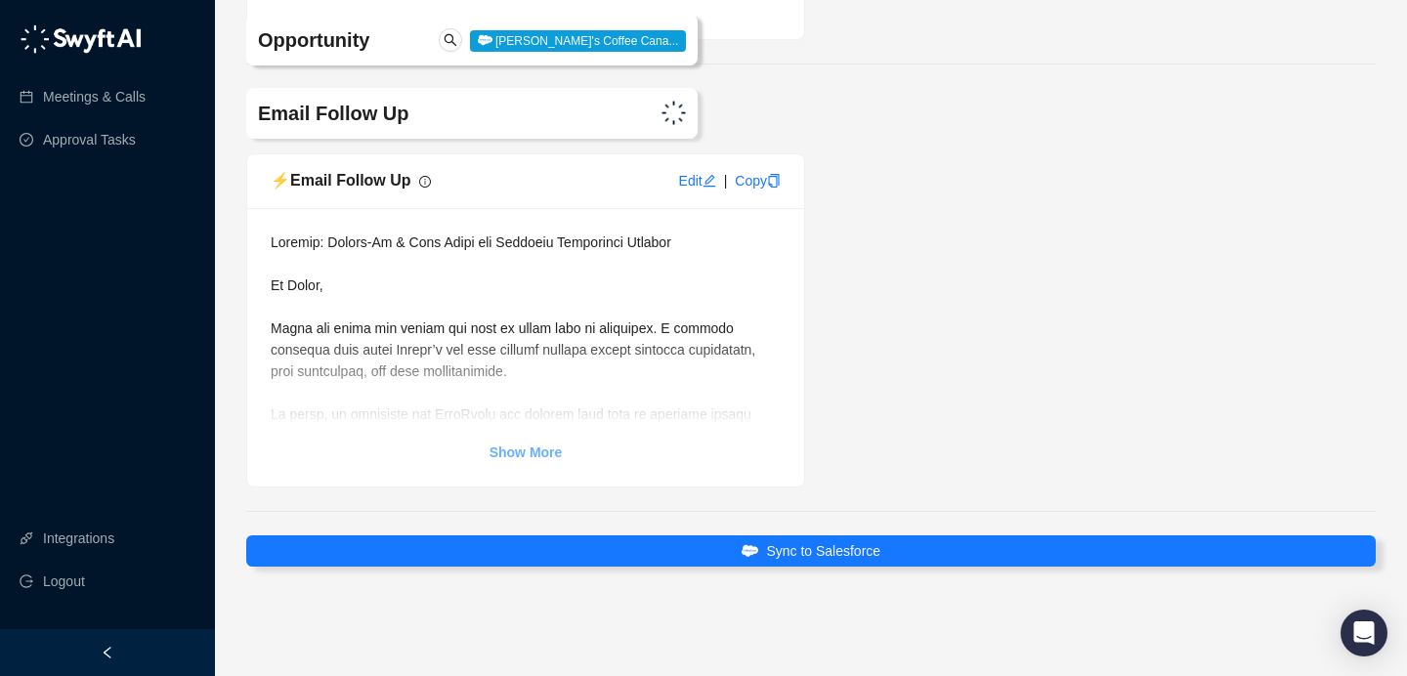
click at [533, 455] on strong "Show More" at bounding box center [526, 453] width 73 height 16
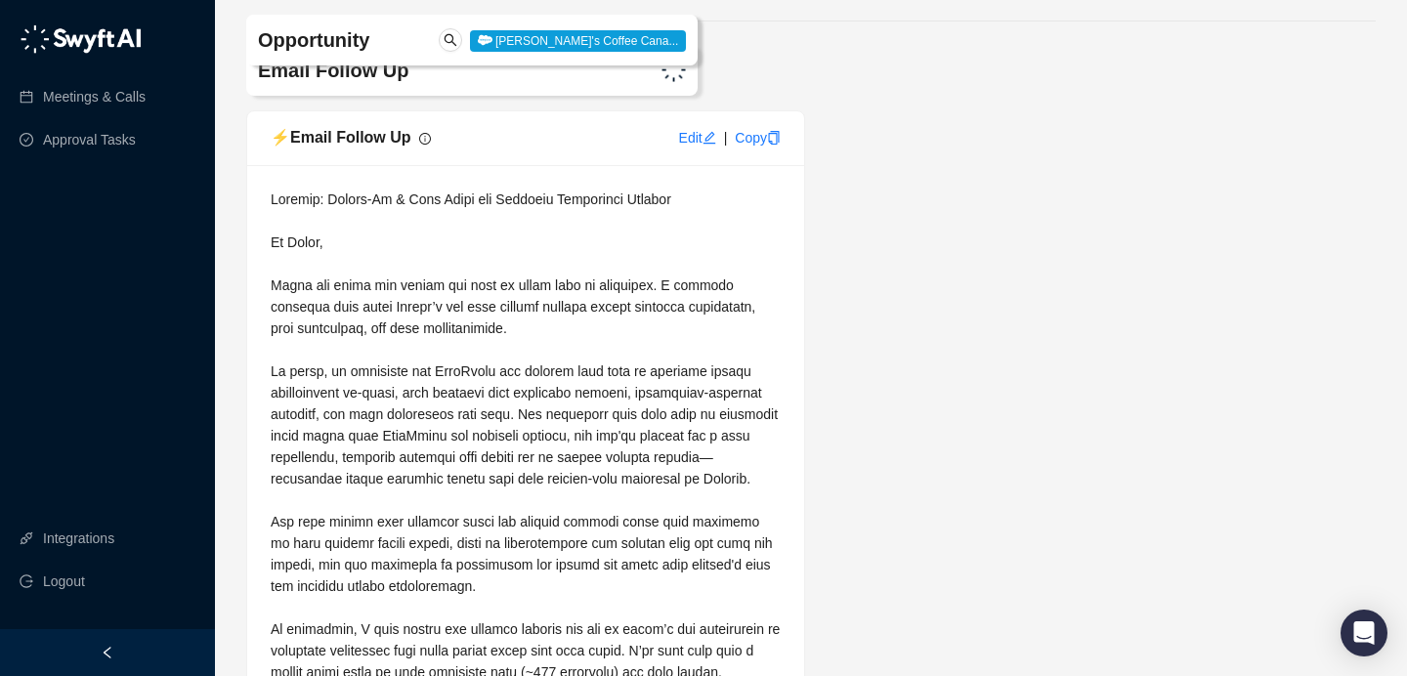
click at [912, 284] on div "⚡️ Email Follow Up Edit | Copy Show Less" at bounding box center [810, 545] width 1141 height 870
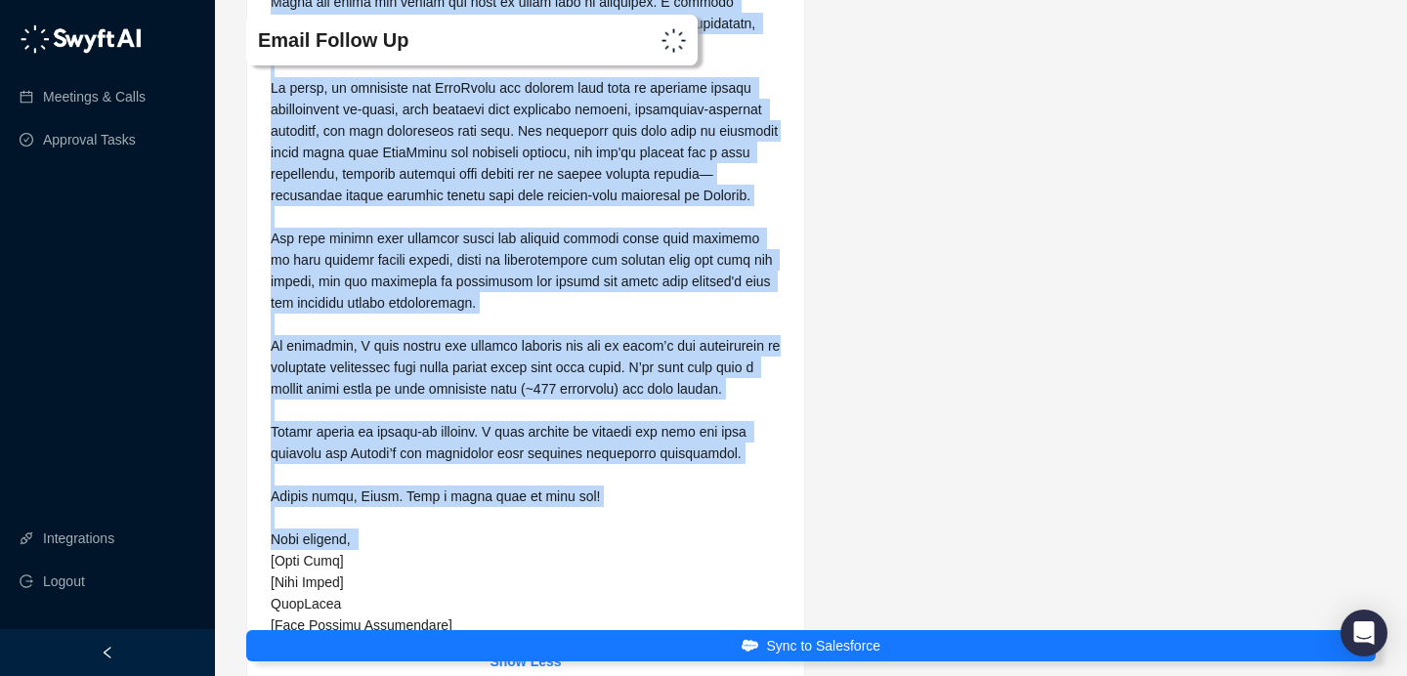
scroll to position [5742, 0]
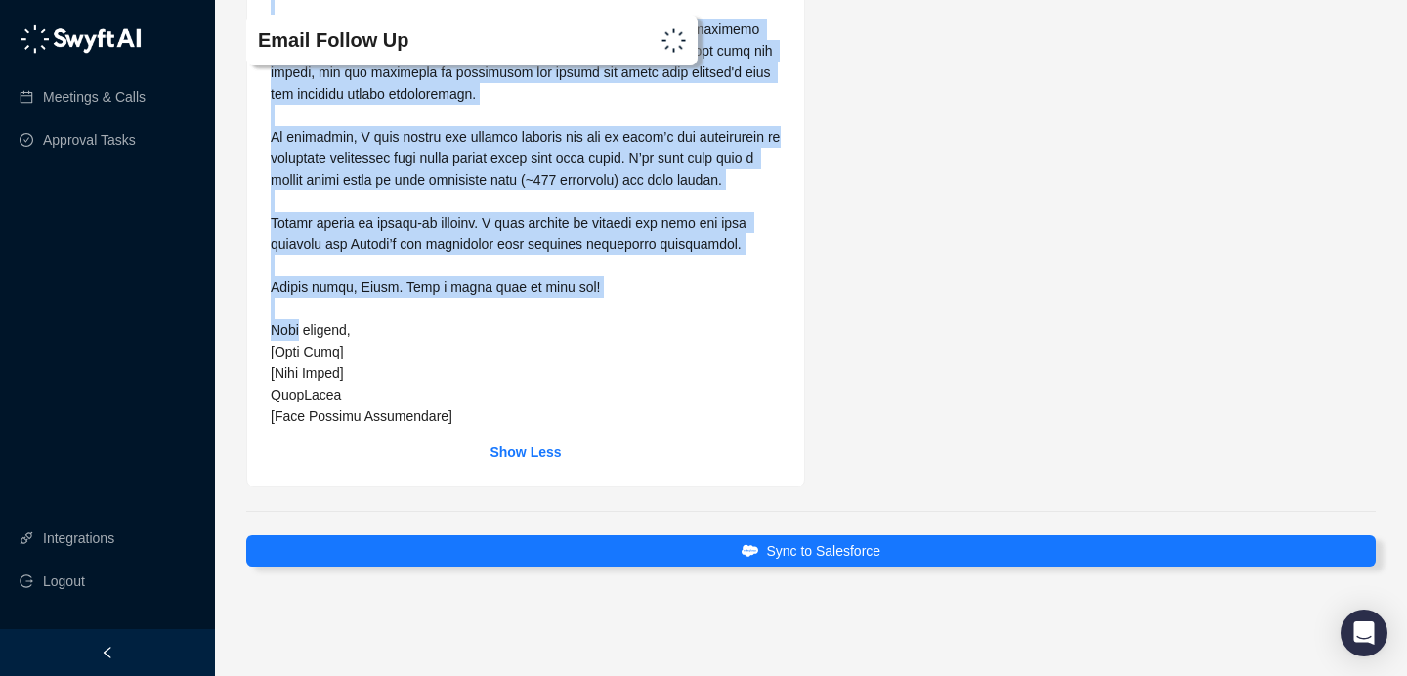
drag, startPoint x: 439, startPoint y: 375, endPoint x: 299, endPoint y: 378, distance: 139.8
click at [299, 378] on span at bounding box center [527, 61] width 513 height 725
copy span "Lo Ipsum, Dolor sit ametc adi elitse doe temp in utlab etdo ma aliquaeni. A min…"
